Goal: Check status: Check status

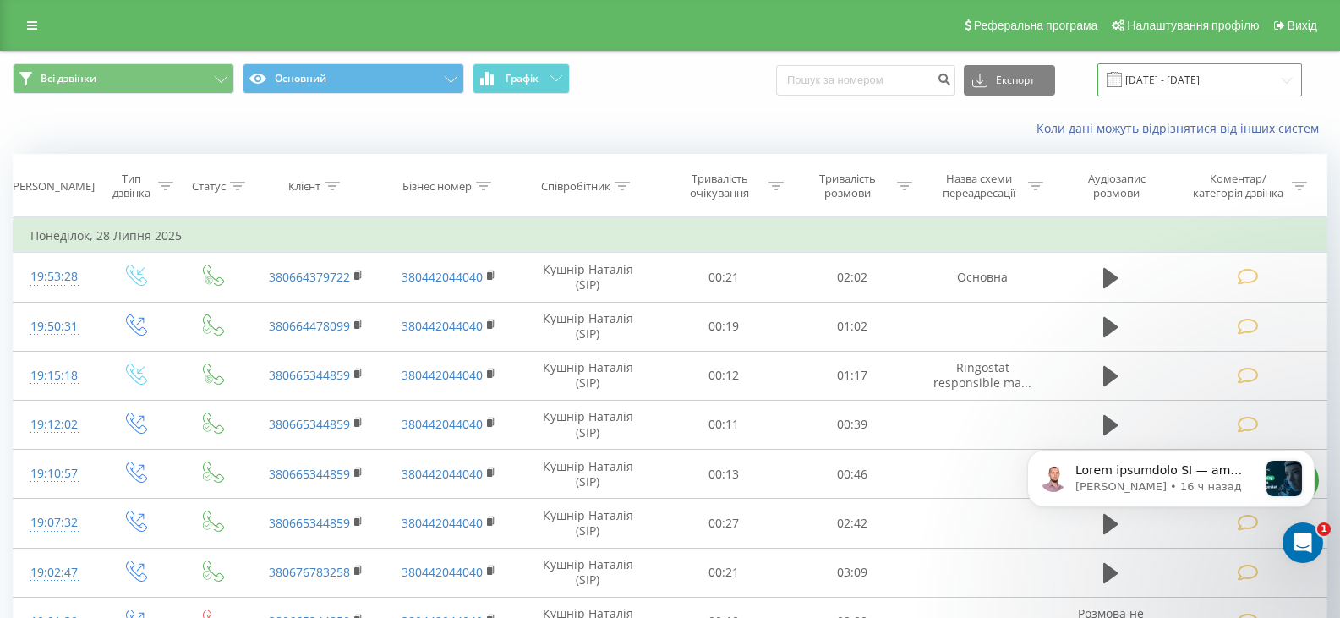
click at [1284, 81] on input "28.06.2025 - 28.07.2025" at bounding box center [1200, 79] width 205 height 33
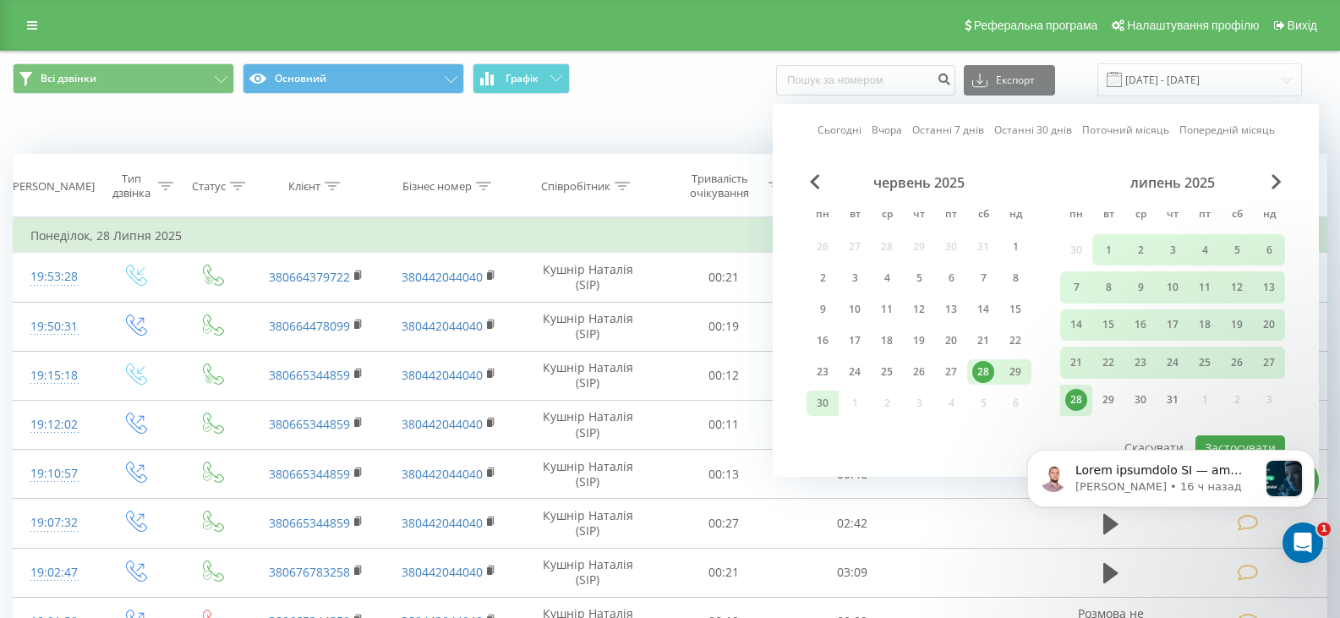
click at [1271, 184] on div "липень 2025" at bounding box center [1173, 182] width 225 height 17
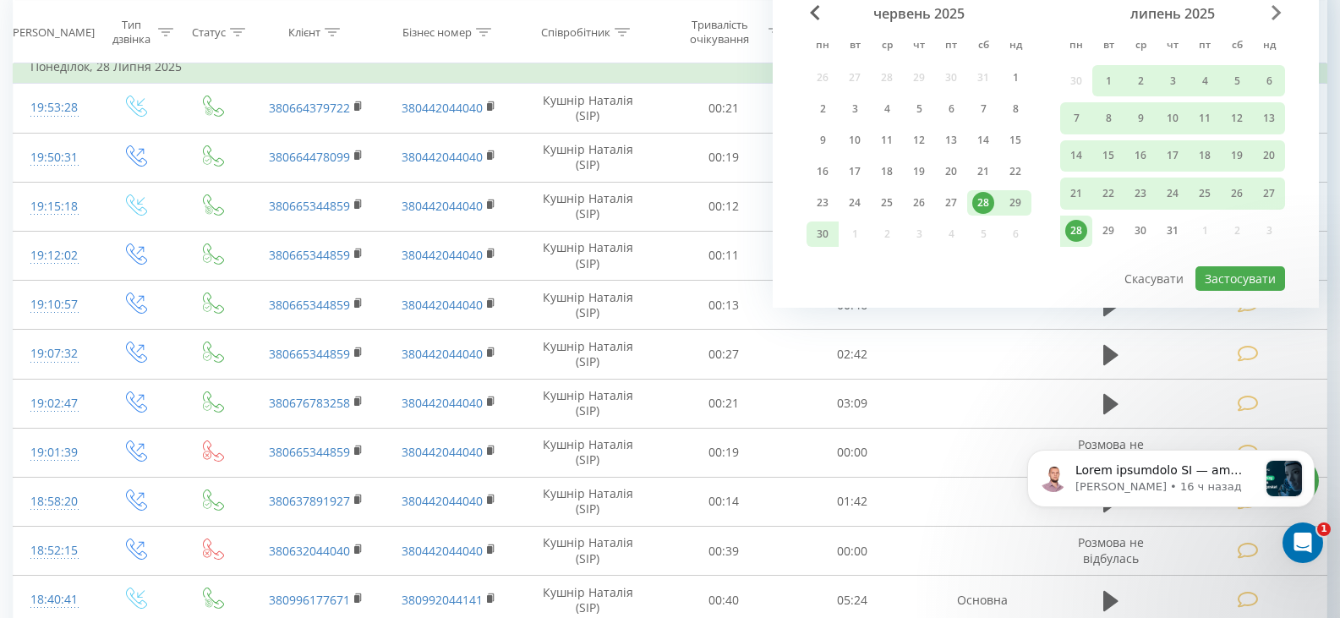
click at [1280, 15] on span "Next Month" at bounding box center [1277, 12] width 10 height 15
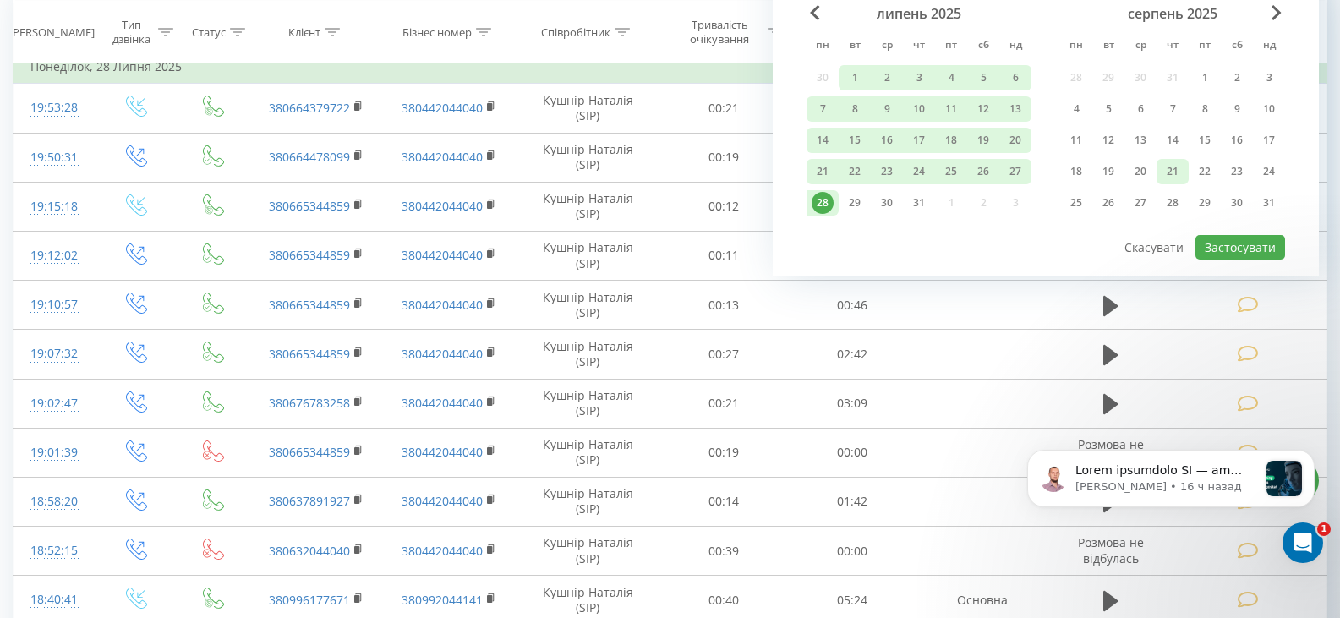
click at [1170, 168] on div "21" at bounding box center [1173, 172] width 22 height 22
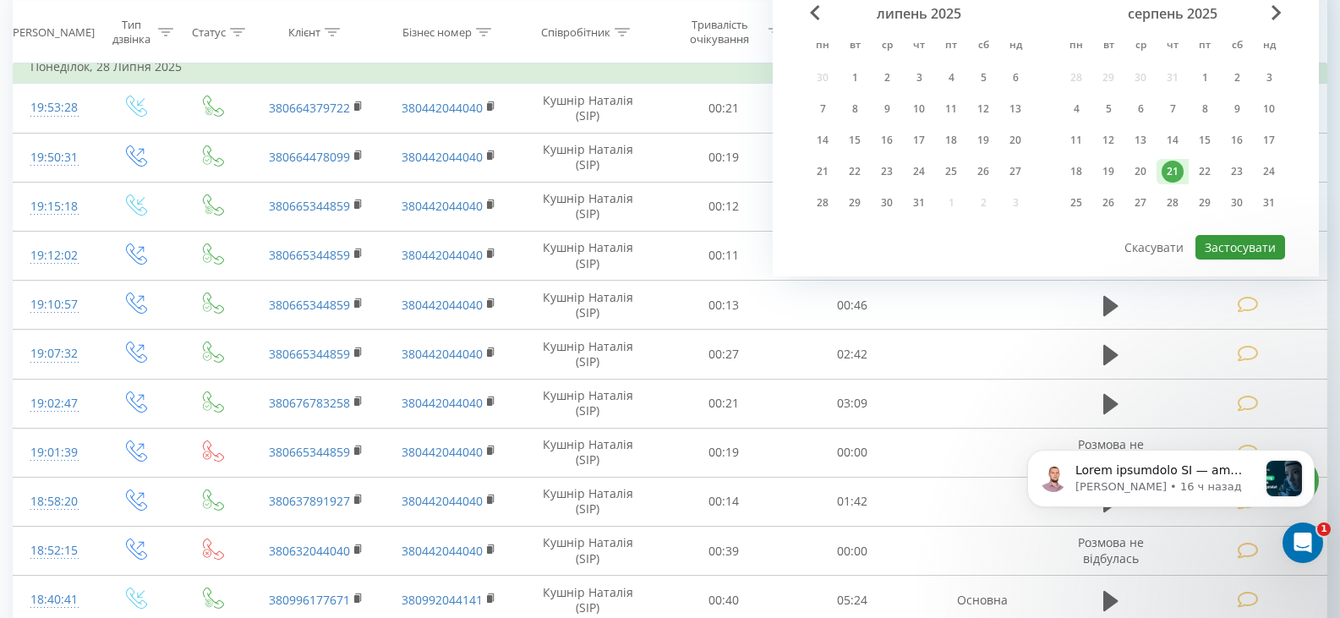
click at [1236, 250] on button "Застосувати" at bounding box center [1241, 247] width 90 height 25
type input "[DATE] - [DATE]"
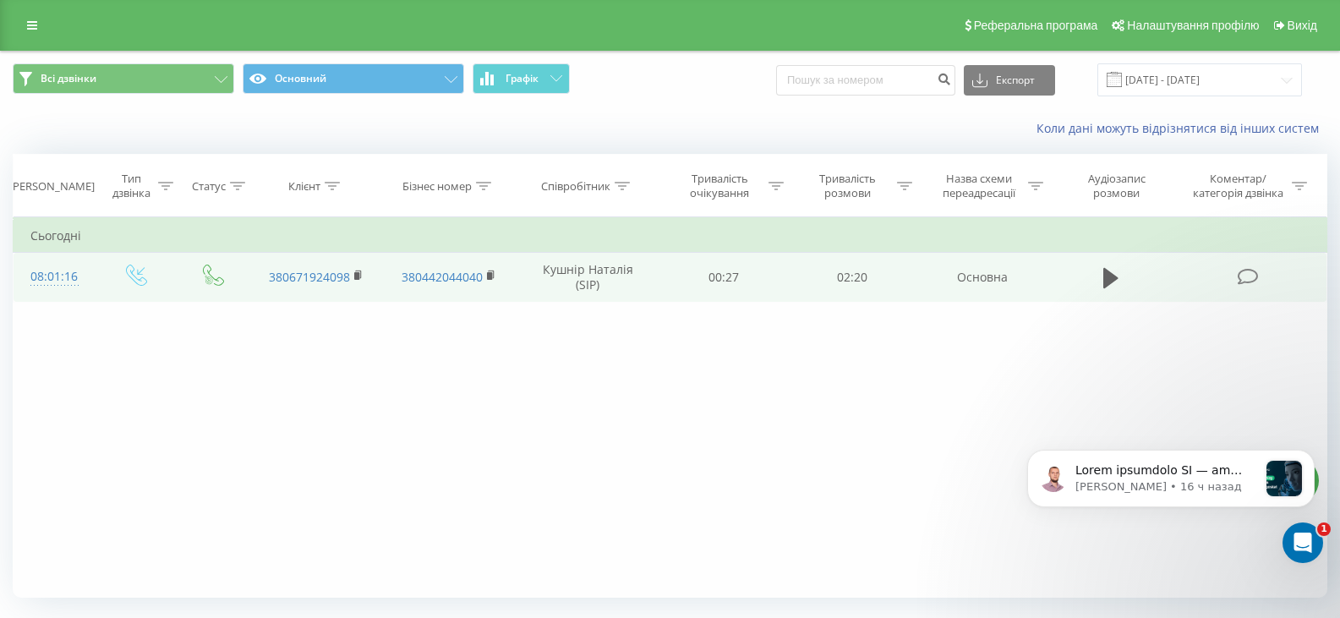
click at [1248, 273] on icon at bounding box center [1248, 277] width 21 height 18
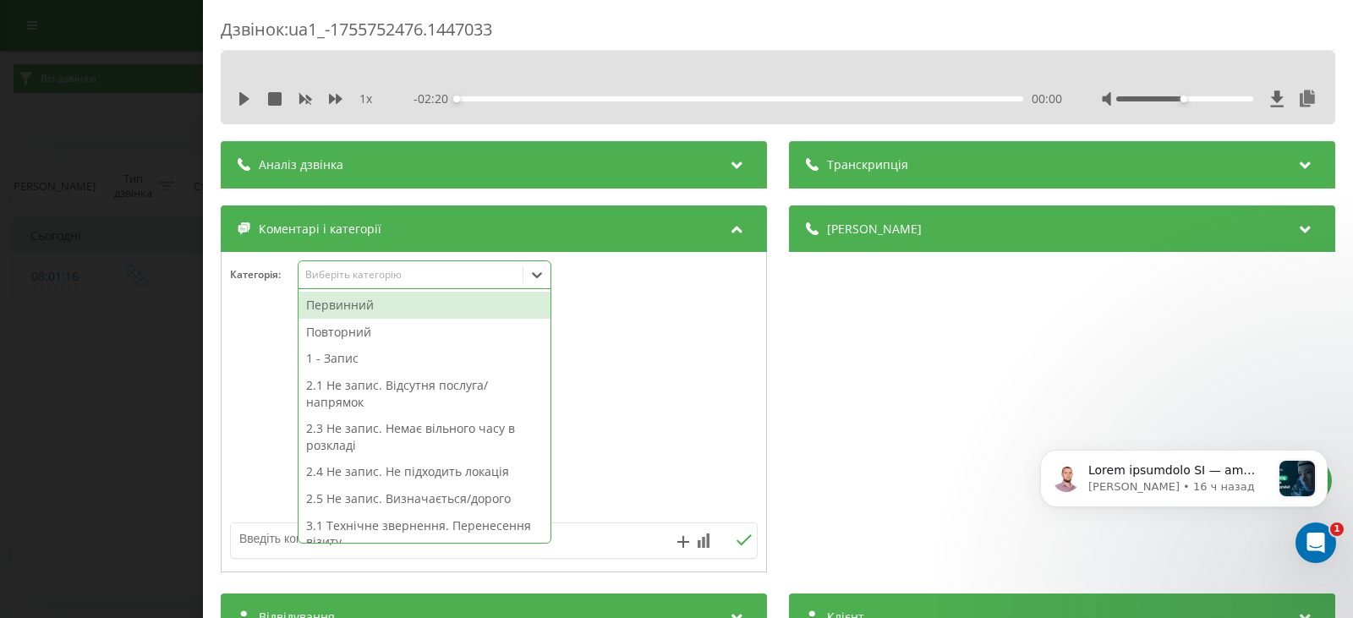
click at [538, 275] on icon at bounding box center [537, 274] width 17 height 17
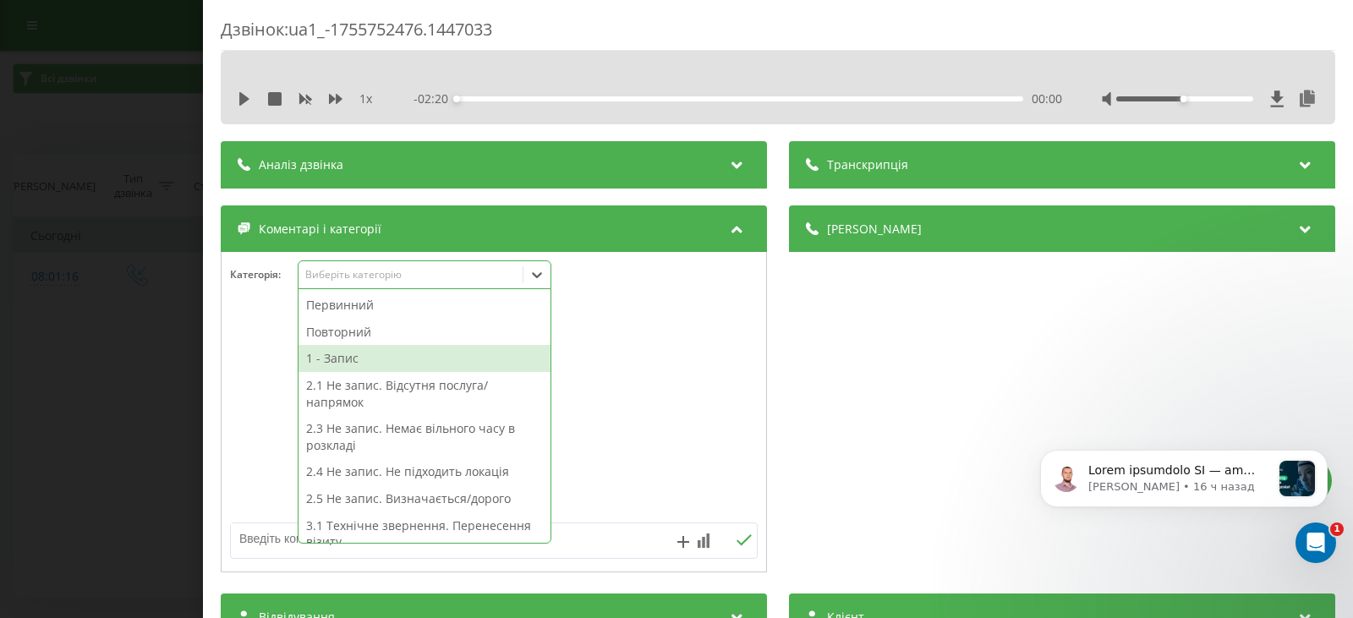
click at [324, 359] on div "1 - Запис" at bounding box center [425, 358] width 252 height 27
